Goal: Download file/media

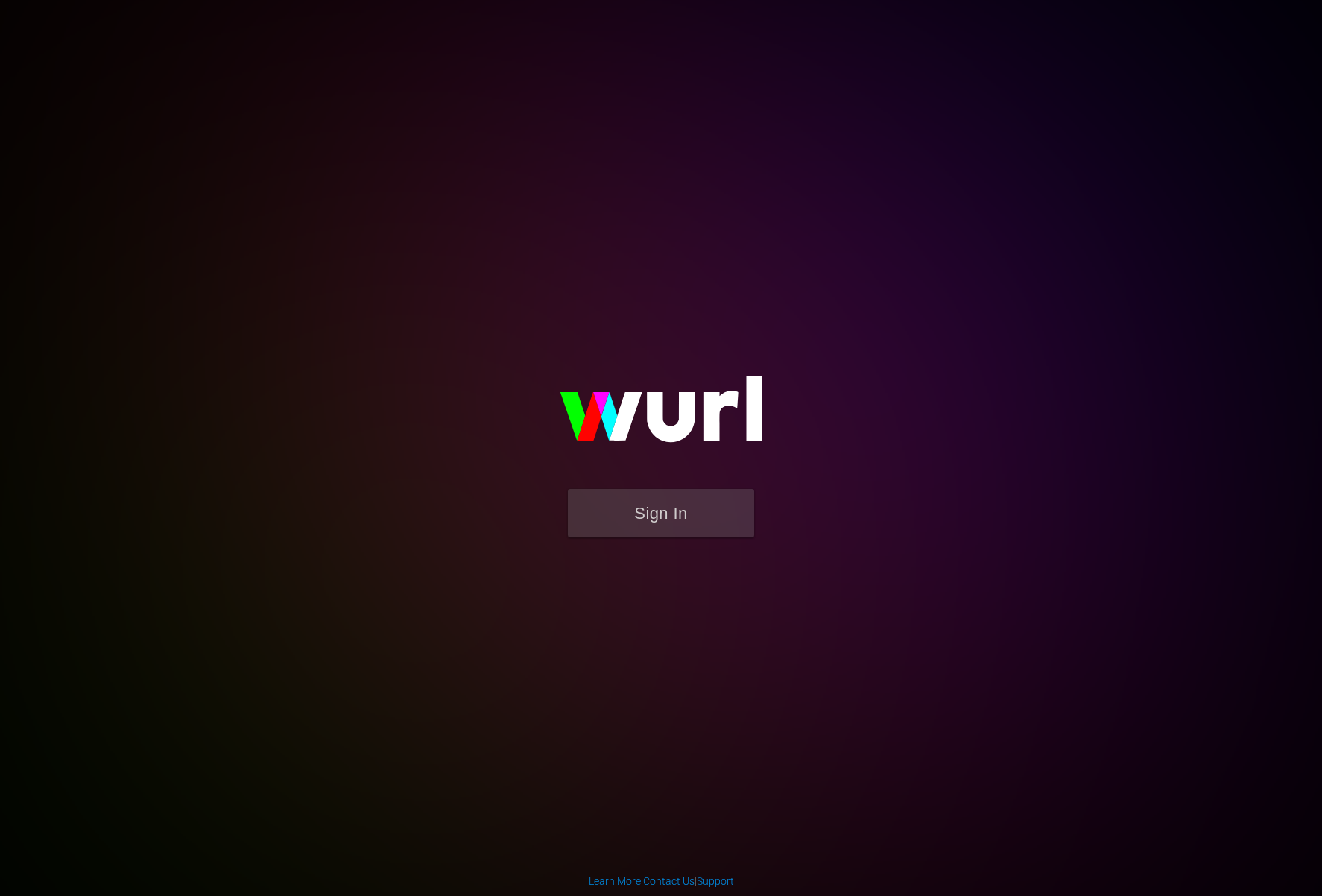
click at [688, 555] on div "Sign In" at bounding box center [661, 447] width 343 height 238
click at [698, 509] on button "Sign In" at bounding box center [661, 514] width 187 height 48
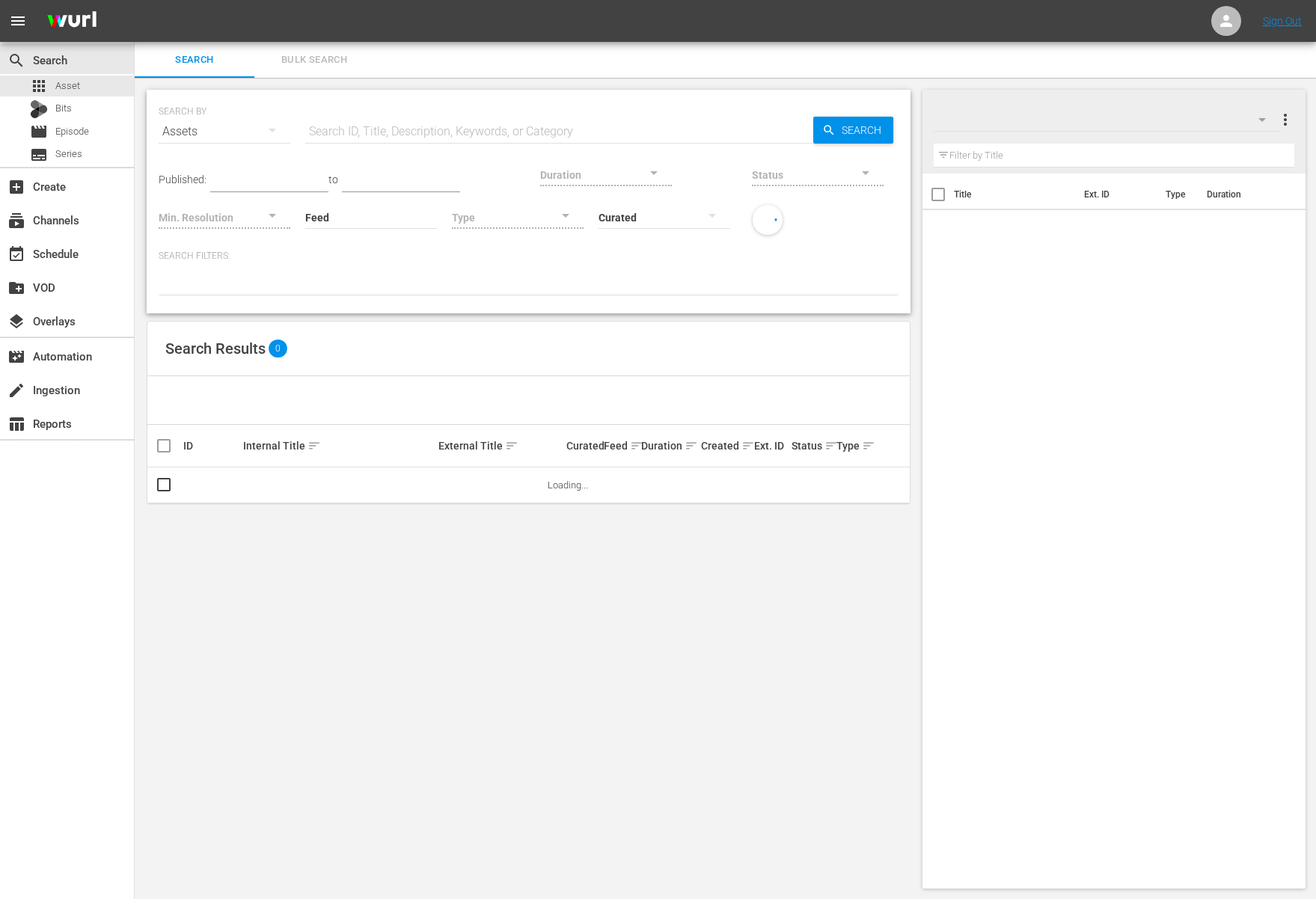
click at [465, 132] on input "text" at bounding box center [559, 132] width 508 height 36
click at [78, 153] on span "Series" at bounding box center [69, 153] width 27 height 15
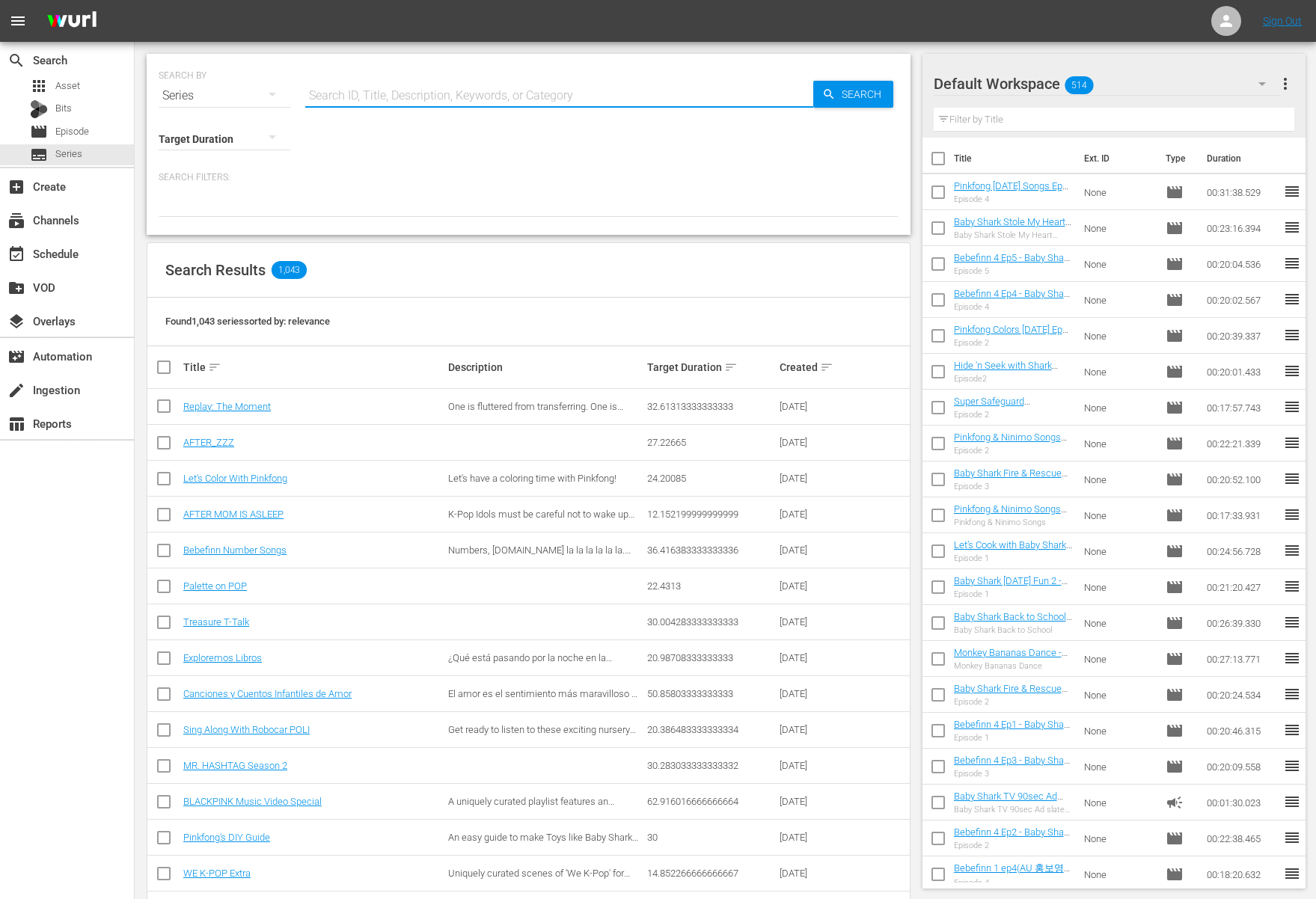
click at [604, 100] on input "text" at bounding box center [559, 96] width 508 height 36
paste input "Pinkfong Wonderstar"
type input "Pinkfong Wonderstar"
click at [705, 180] on p "Search Filters:" at bounding box center [528, 178] width 740 height 13
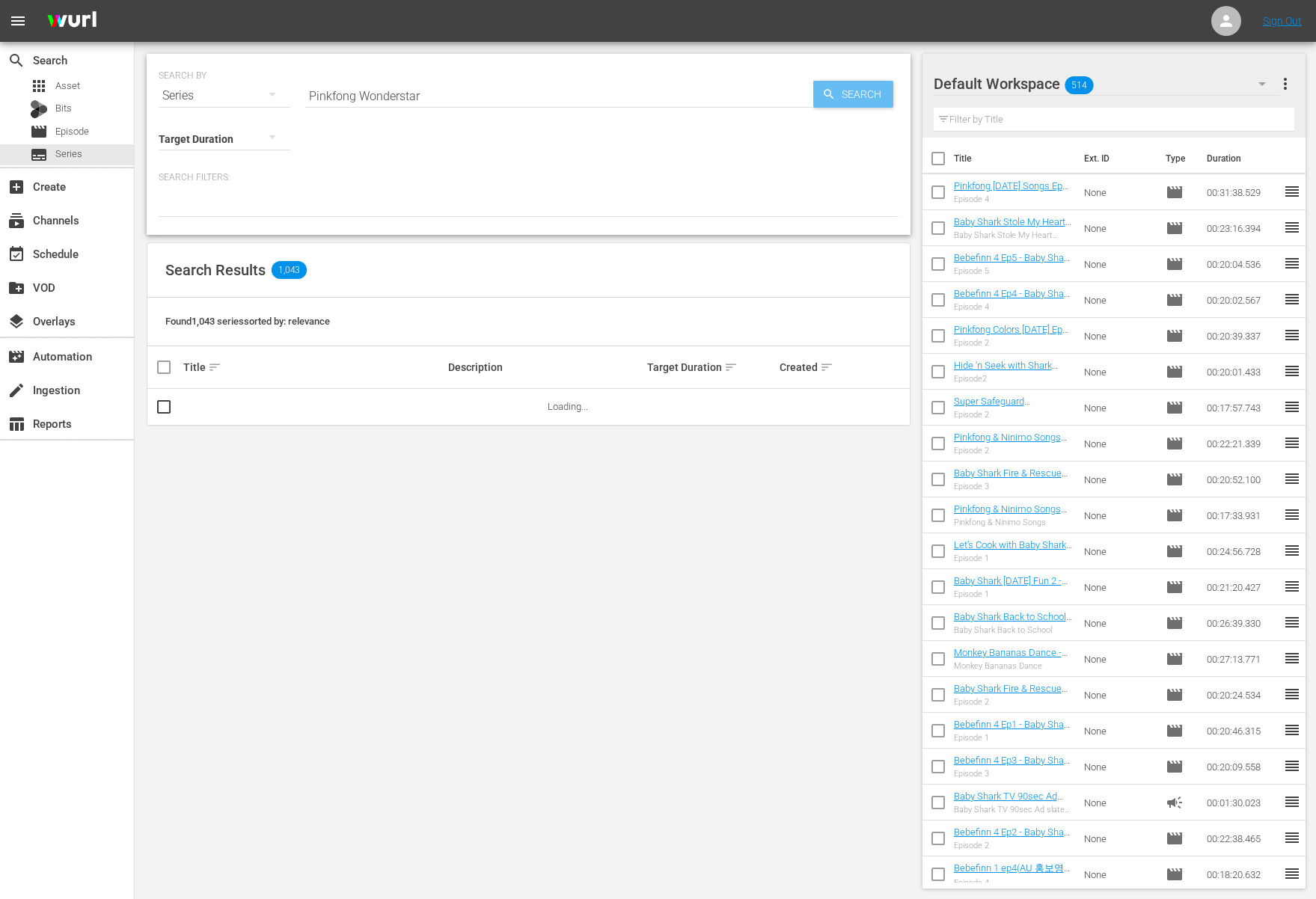
click at [887, 92] on span "Search" at bounding box center [865, 94] width 58 height 27
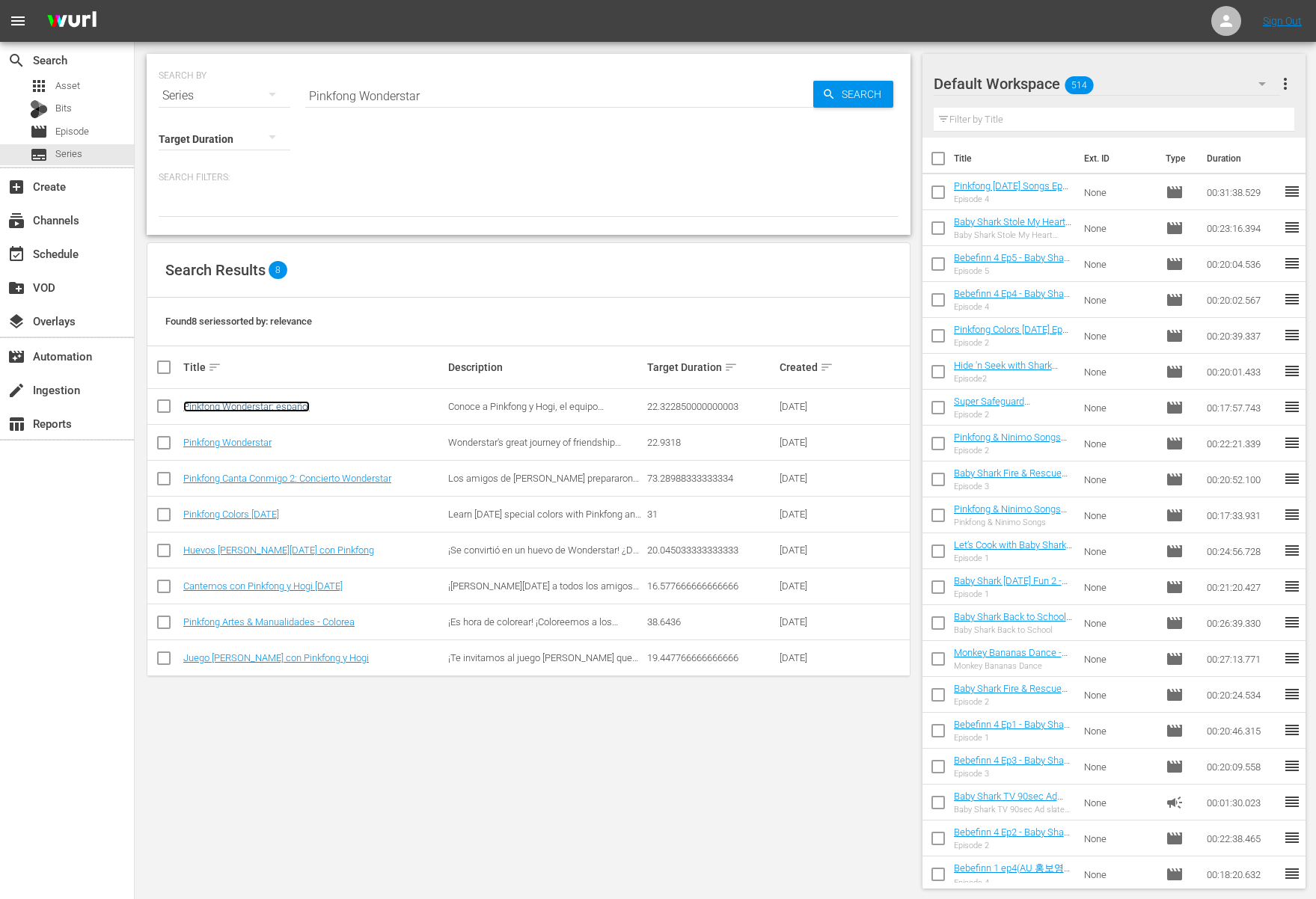
click at [306, 410] on link "Pinkfong Wonderstar: español" at bounding box center [246, 406] width 126 height 11
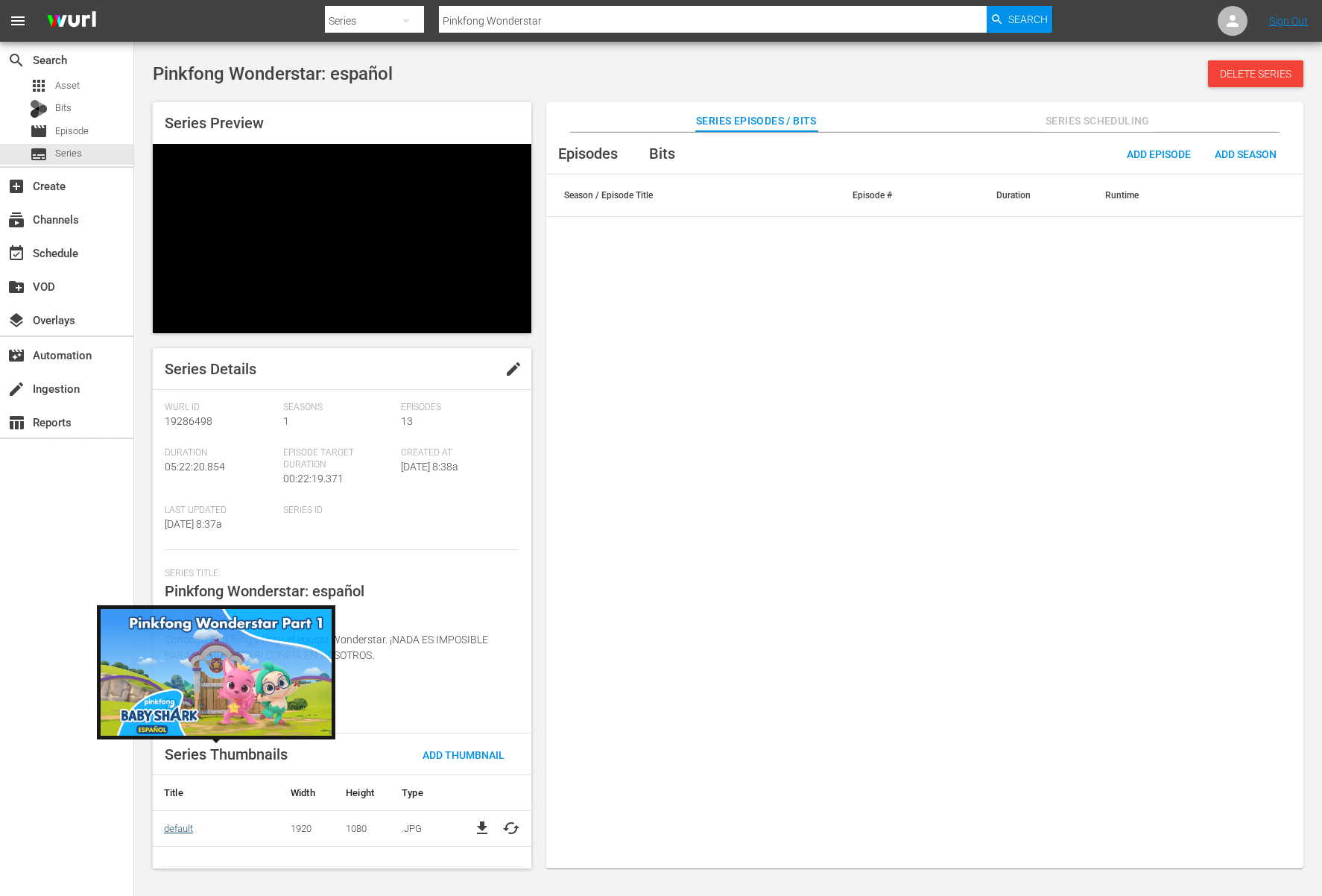
click at [189, 823] on link "default" at bounding box center [178, 828] width 29 height 11
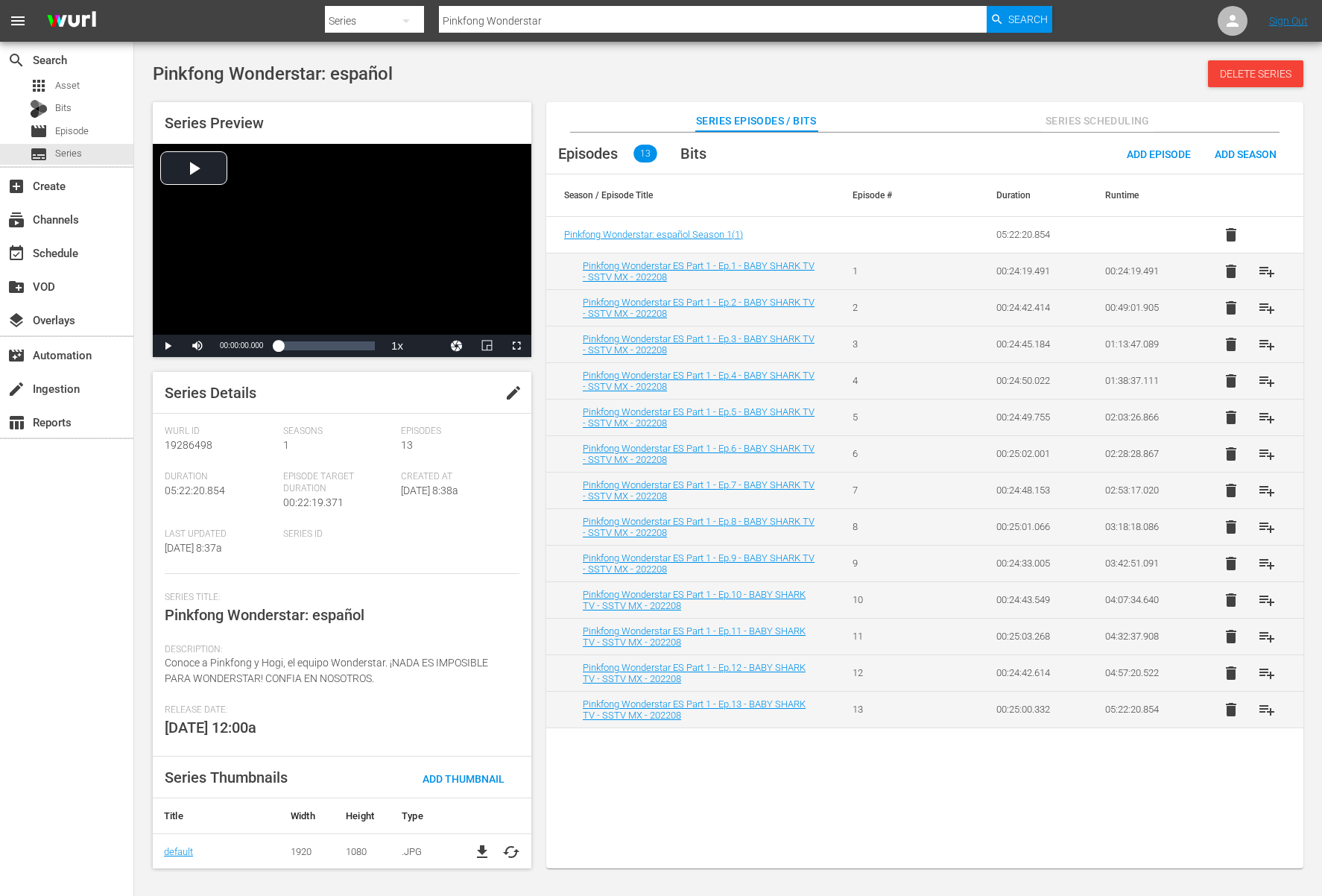
scroll to position [2, 0]
click at [474, 850] on span "file_download" at bounding box center [482, 850] width 18 height 18
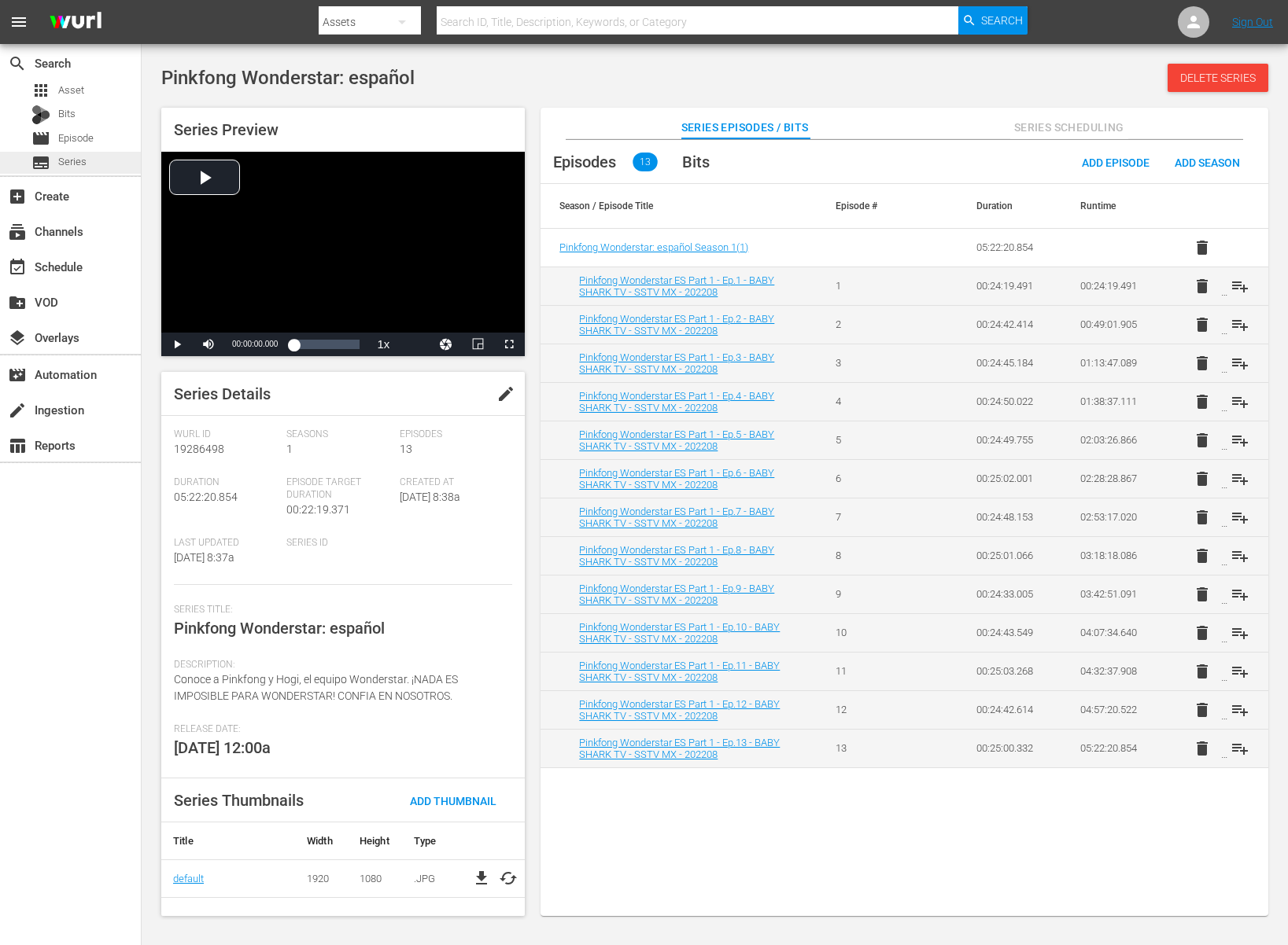
click at [80, 165] on span "Series" at bounding box center [72, 161] width 28 height 16
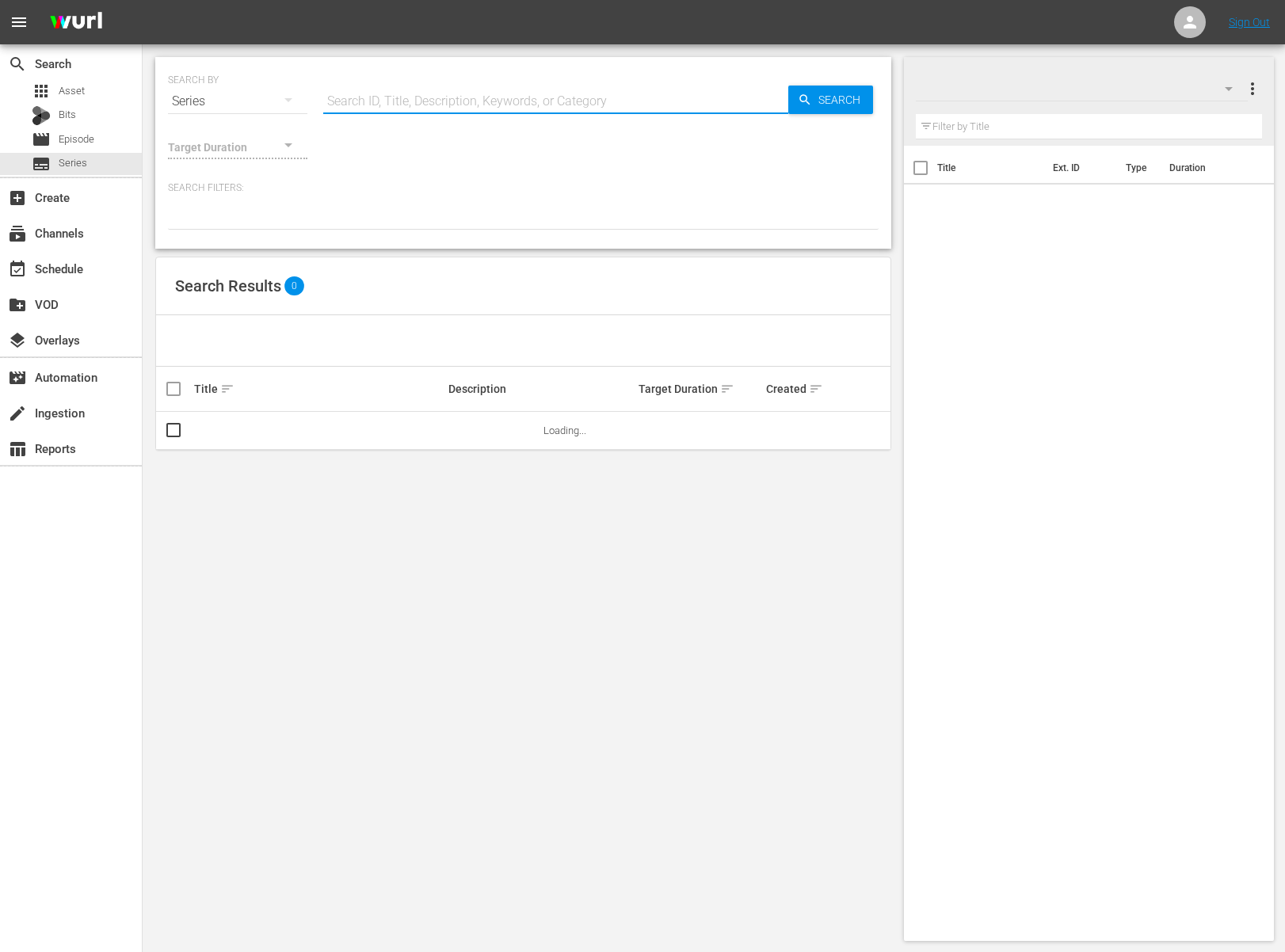
click at [409, 100] on input "text" at bounding box center [556, 101] width 465 height 38
paste input "Cante Junto com o Bebê Tubarão"
type input "Cante Junto com o Bebê Tubarão"
click at [837, 118] on div "SEARCH BY Search By Series Search ID, Title, Description, Keywords, or Category…" at bounding box center [523, 91] width 711 height 57
click at [839, 117] on div "SEARCH BY Search By Series Search ID, Title, Description, Keywords, or Category…" at bounding box center [523, 91] width 711 height 57
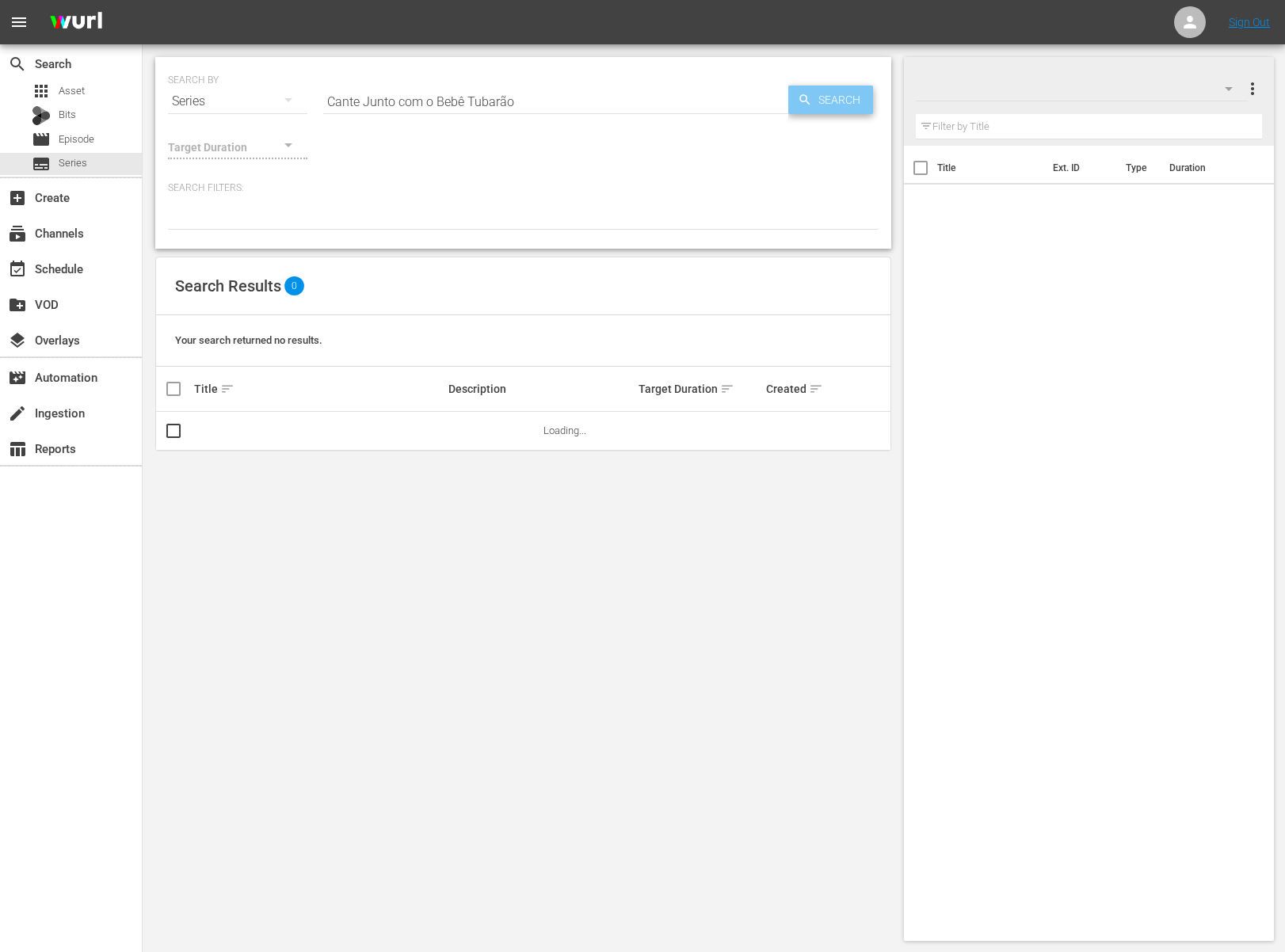
click at [838, 112] on span "Search" at bounding box center [843, 100] width 61 height 28
click at [502, 214] on div at bounding box center [523, 216] width 711 height 27
